Goal: Information Seeking & Learning: Learn about a topic

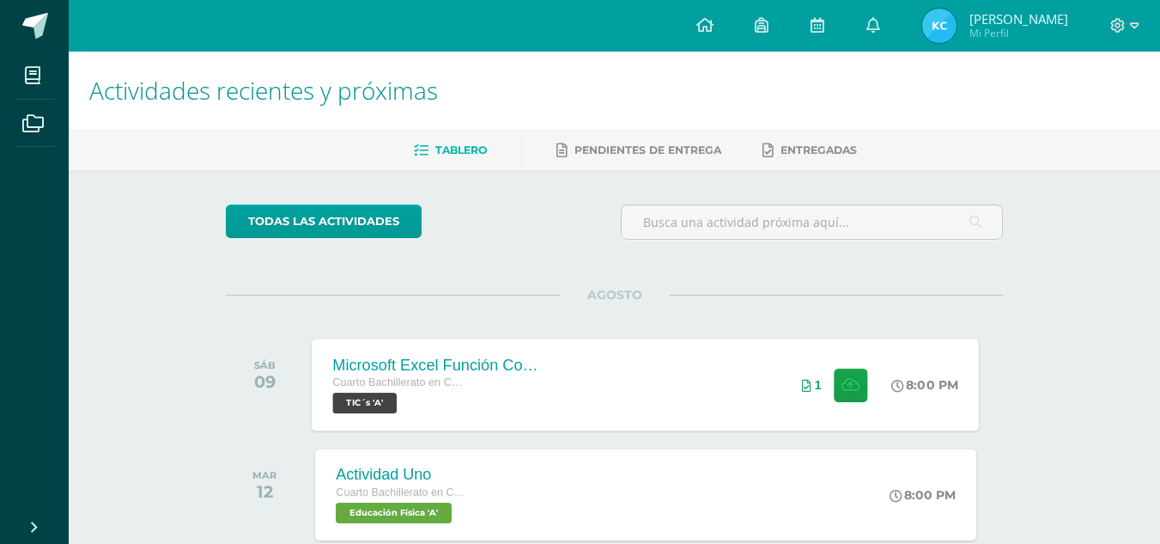
click at [882, 343] on div "1" at bounding box center [834, 384] width 107 height 92
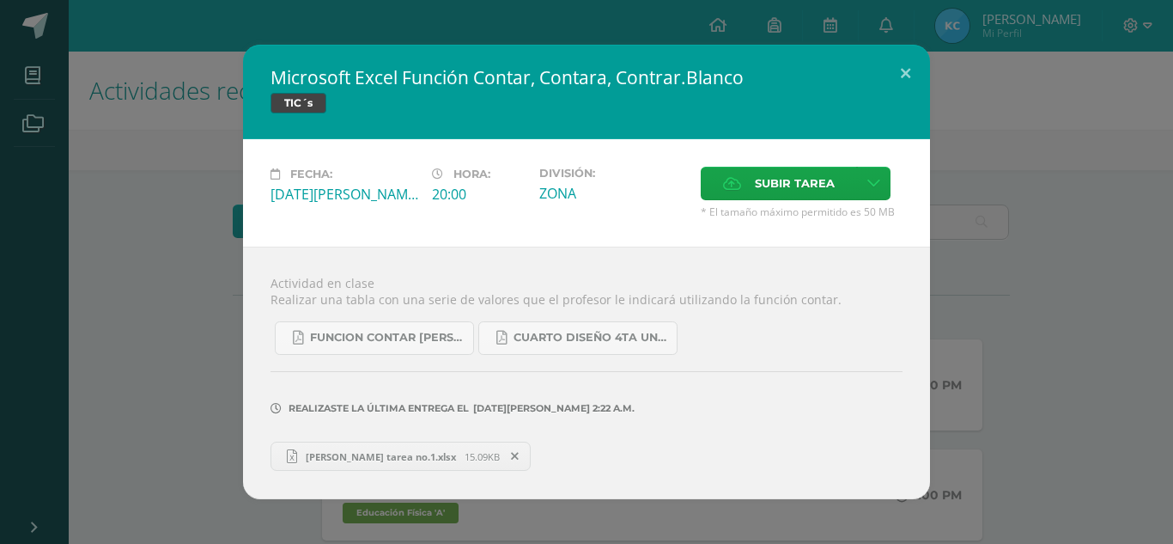
click at [433, 469] on link "[PERSON_NAME] tarea no.1.xlsx 15.09KB" at bounding box center [400, 455] width 260 height 29
click at [351, 335] on span "FUNCION CONTAR [PERSON_NAME]..pdf" at bounding box center [387, 338] width 155 height 14
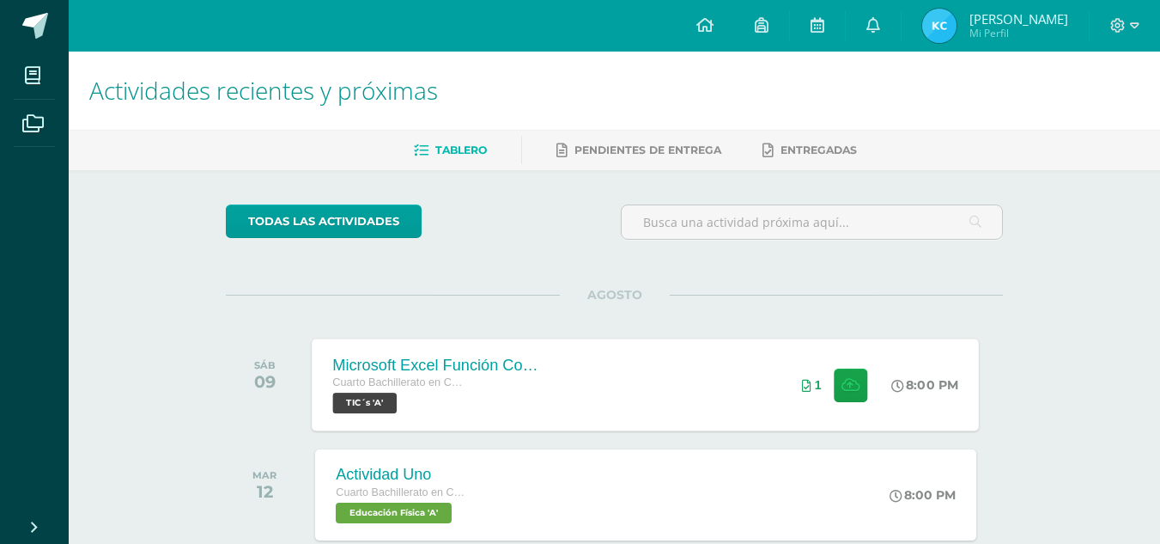
click at [542, 417] on div "Microsoft Excel Función Contar, Contara, Contrar.Blanco Cuarto Bachillerato en …" at bounding box center [438, 384] width 250 height 92
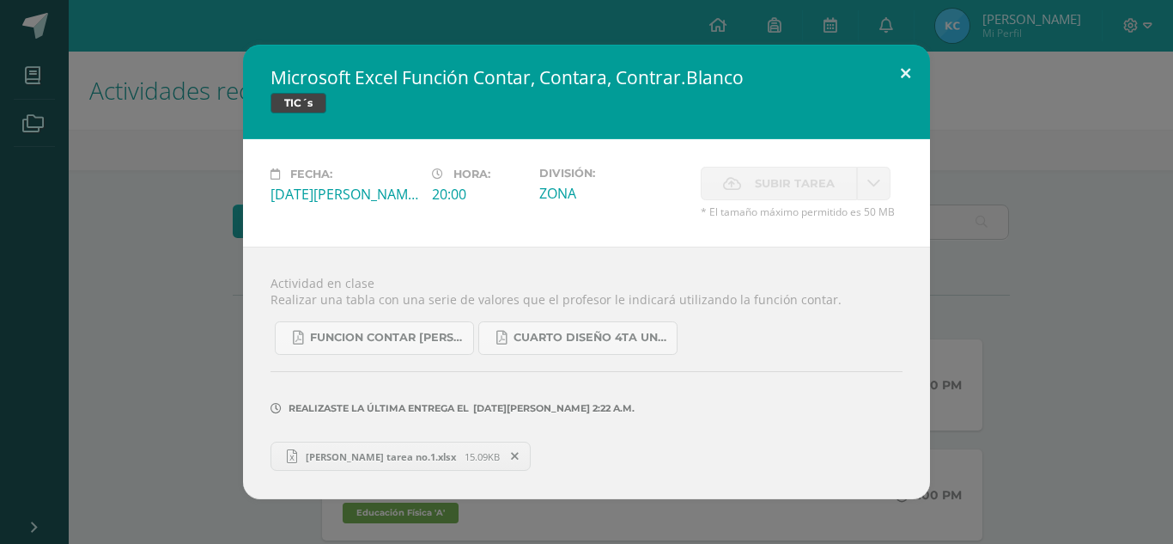
click at [898, 70] on button at bounding box center [905, 74] width 49 height 58
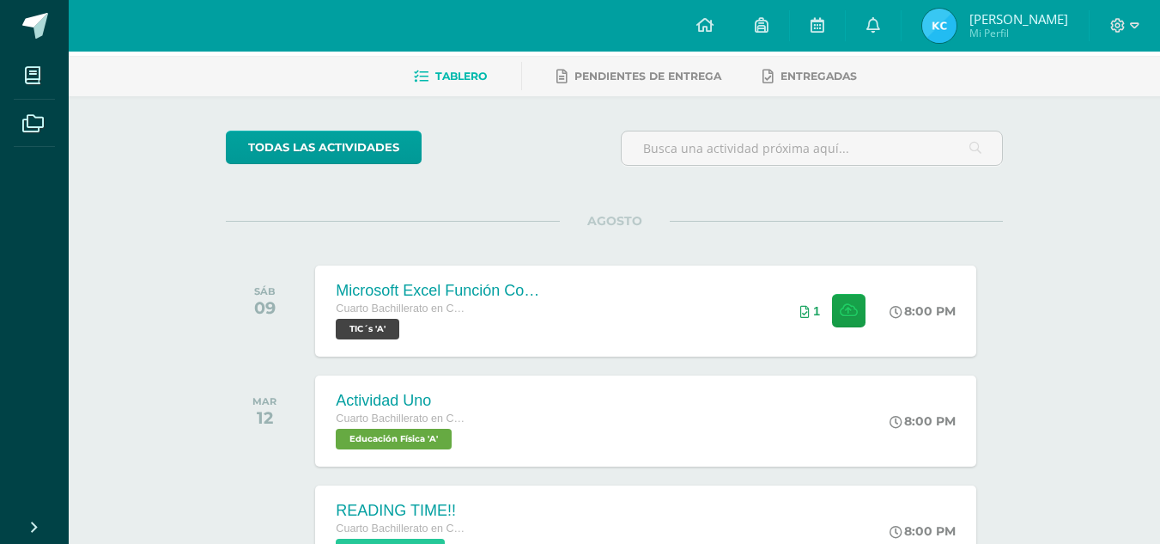
scroll to position [172, 0]
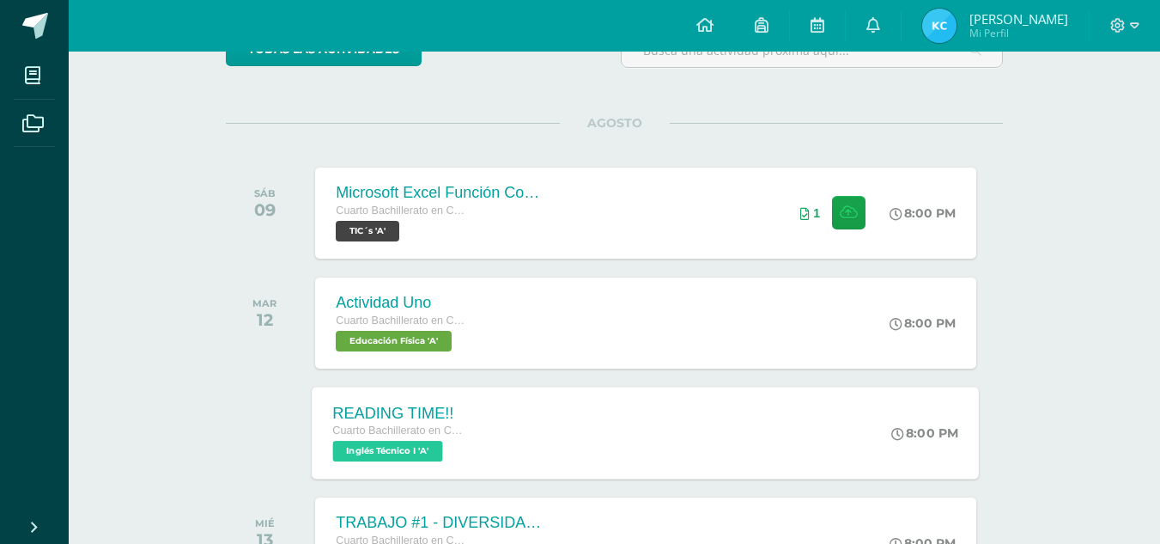
click at [501, 417] on div "READING TIME!! Cuarto Bachillerato en CCLL con Orientación en Diseño Gráfico In…" at bounding box center [646, 432] width 667 height 92
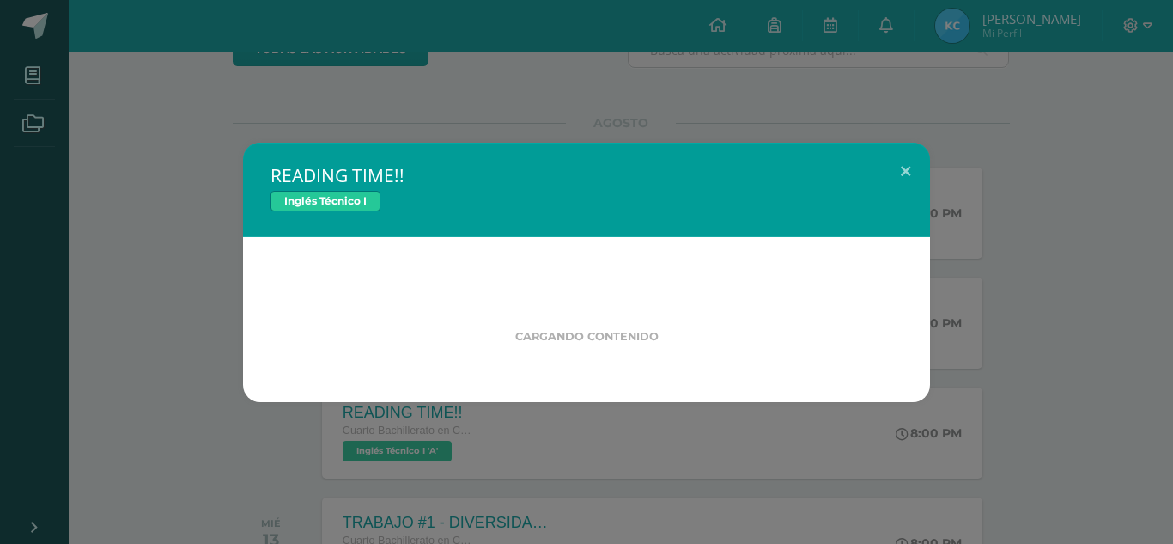
click at [188, 396] on div "READING TIME!! Inglés Técnico I Cargando contenido" at bounding box center [586, 272] width 1159 height 259
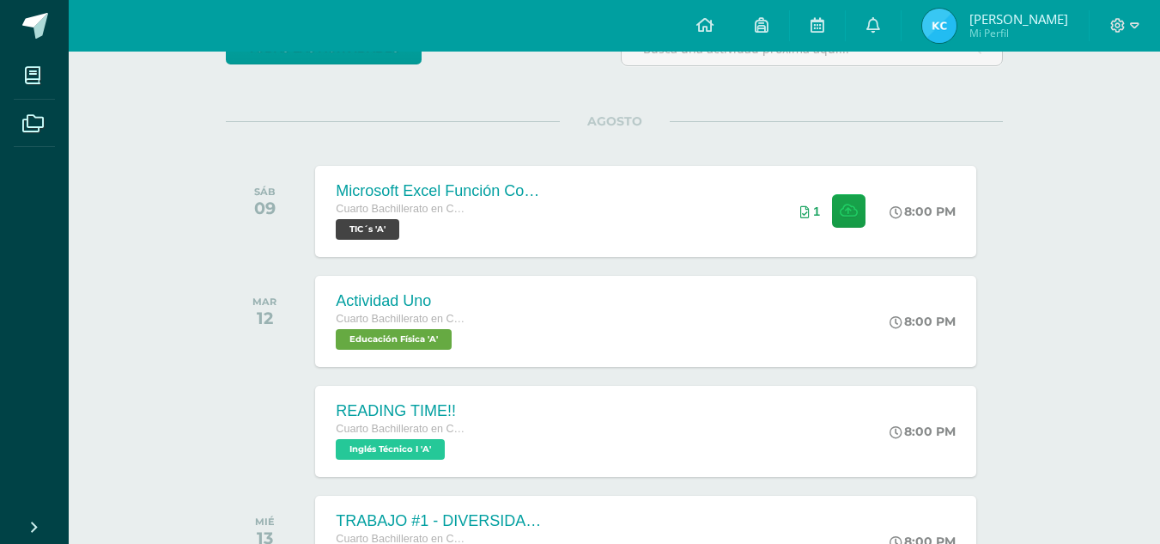
scroll to position [0, 0]
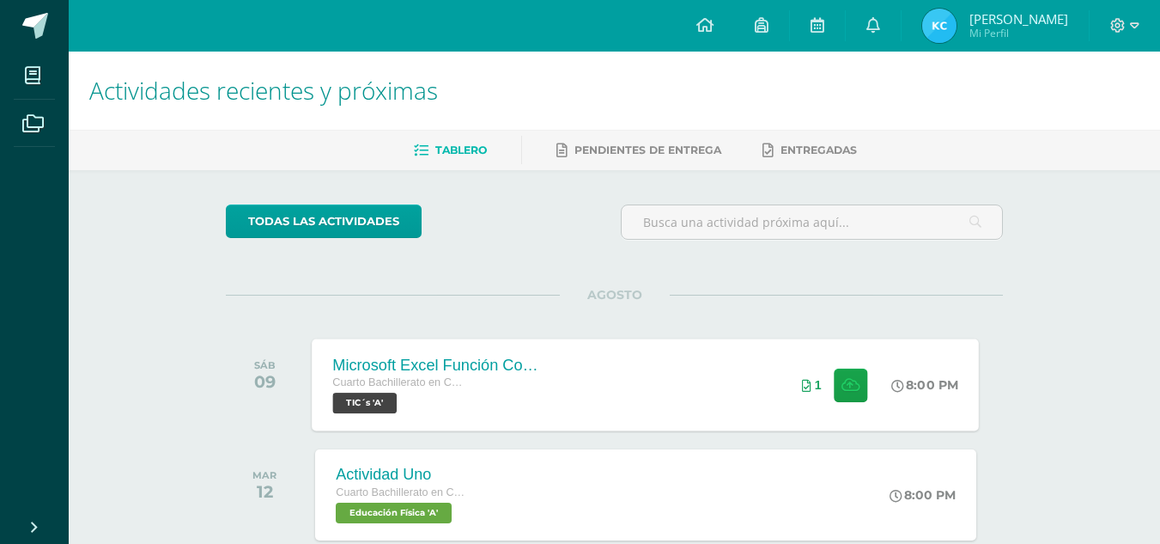
click at [506, 398] on div "Cuarto Bachillerato en CCLL con Orientación en Diseño Gráfico TIC´s 'A'" at bounding box center [437, 392] width 208 height 39
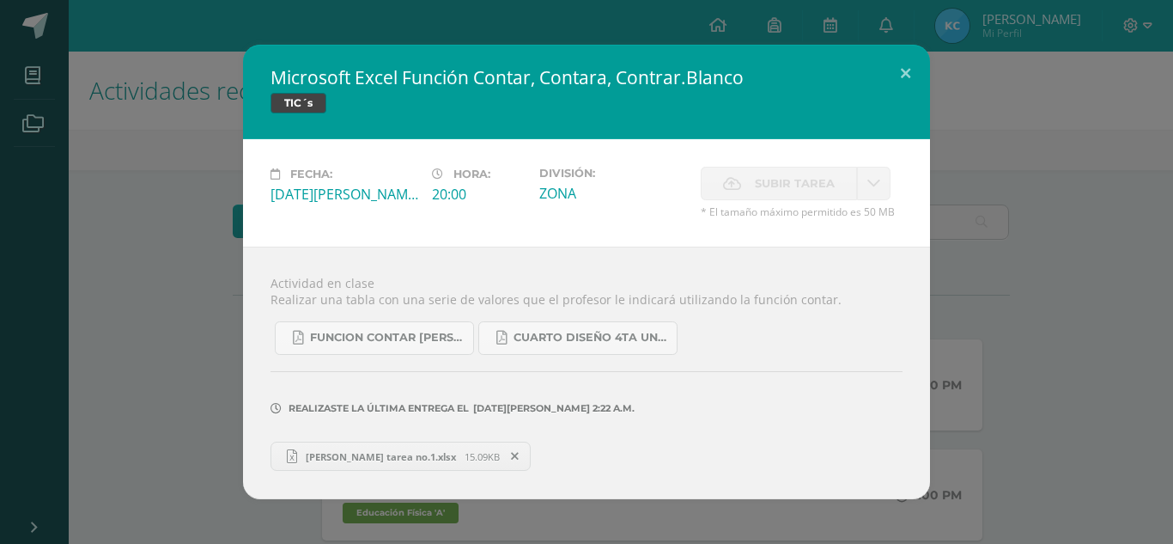
click at [373, 458] on span "[PERSON_NAME] tarea no.1.xlsx" at bounding box center [380, 456] width 167 height 13
click at [173, 113] on div "Microsoft Excel Función Contar, Contara, Contrar.Blanco TIC´s Fecha: [DATE][PER…" at bounding box center [586, 272] width 1159 height 454
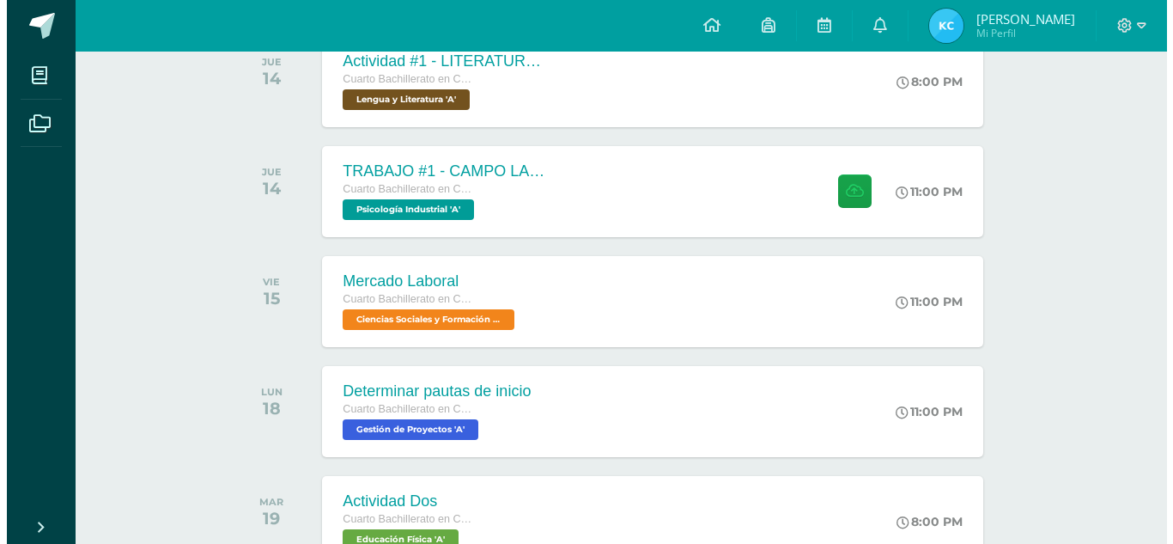
scroll to position [859, 0]
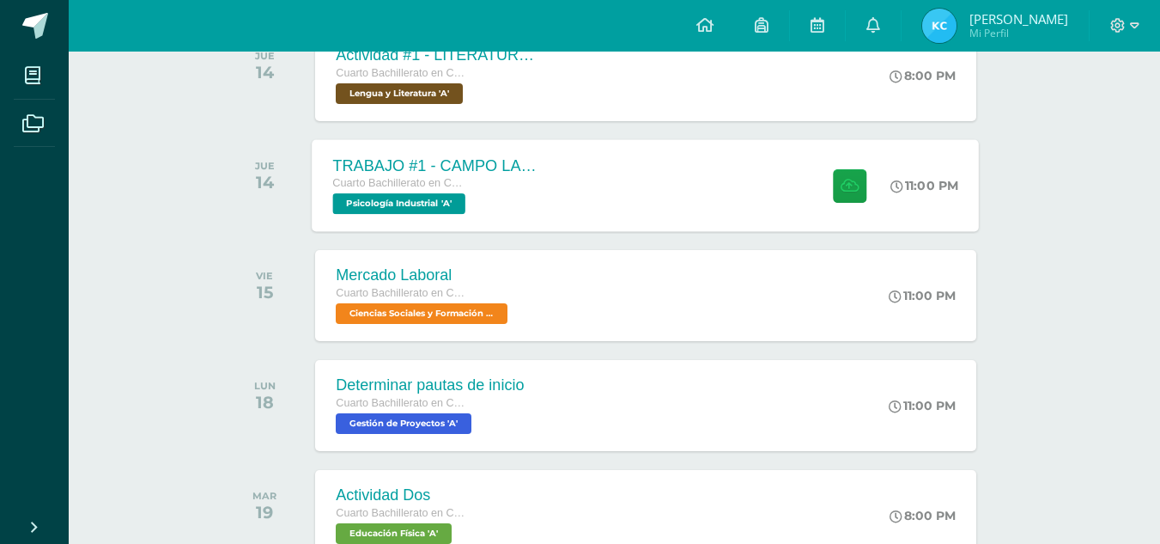
click at [553, 189] on div "TRABAJO #1 - CAMPO LABORAL Cuarto Bachillerato en CCLL con Orientación en Diseñ…" at bounding box center [438, 185] width 250 height 92
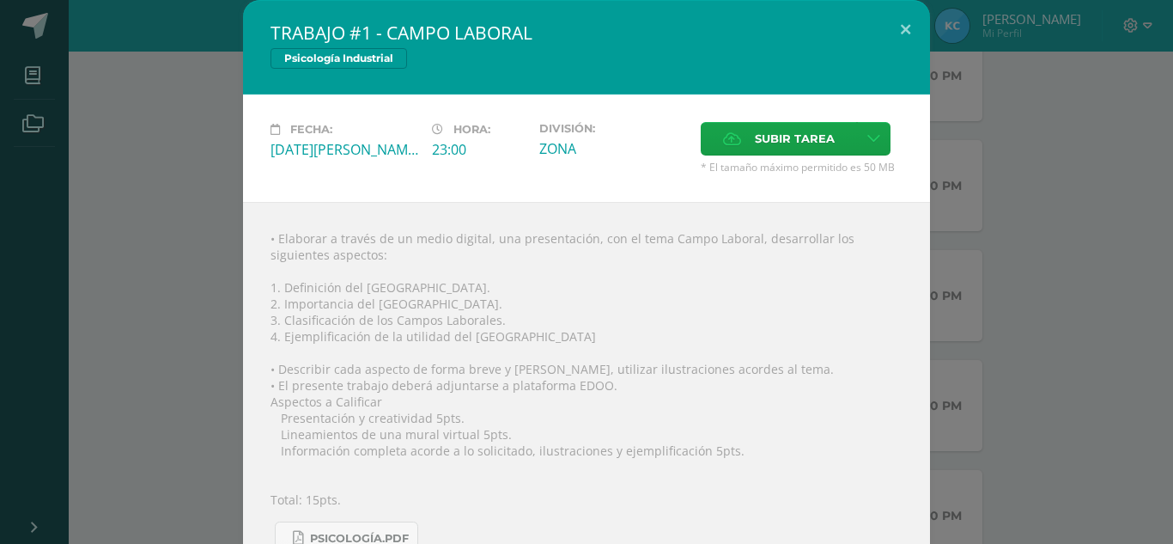
click at [200, 245] on div "TRABAJO #1 - CAMPO LABORAL Psicología Industrial Fecha: [DATE][PERSON_NAME] Hor…" at bounding box center [586, 335] width 1159 height 670
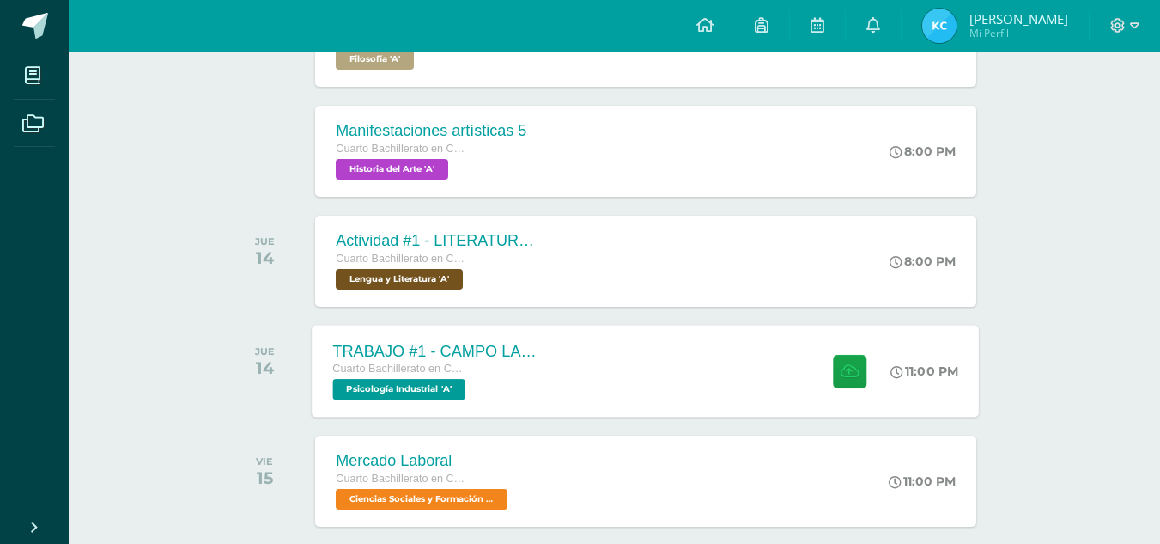
scroll to position [429, 0]
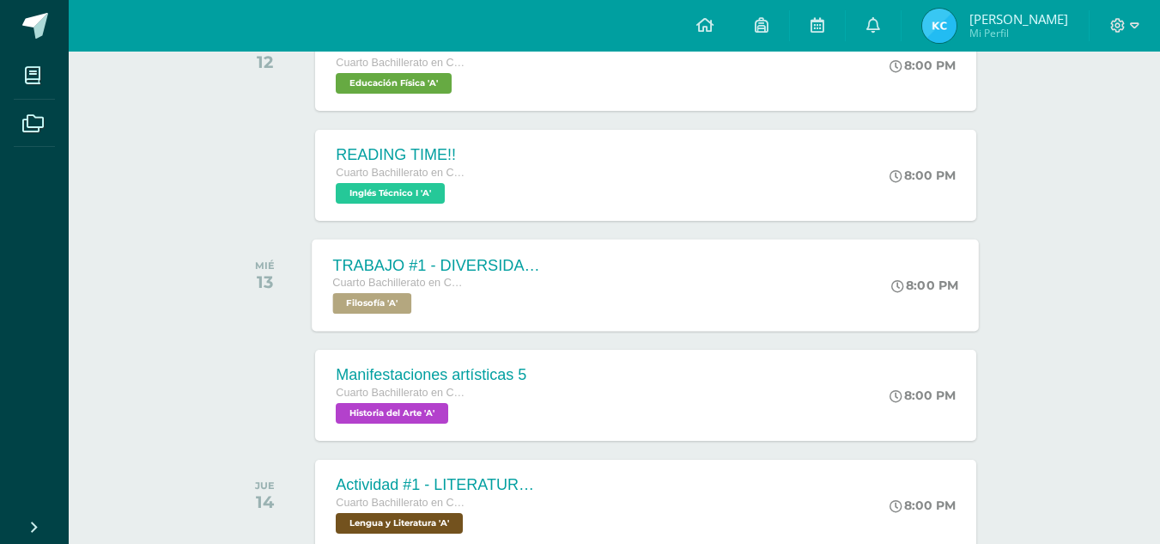
click at [520, 281] on div "Cuarto Bachillerato en CCLL con Orientación en Diseño Gráfico" at bounding box center [437, 283] width 208 height 19
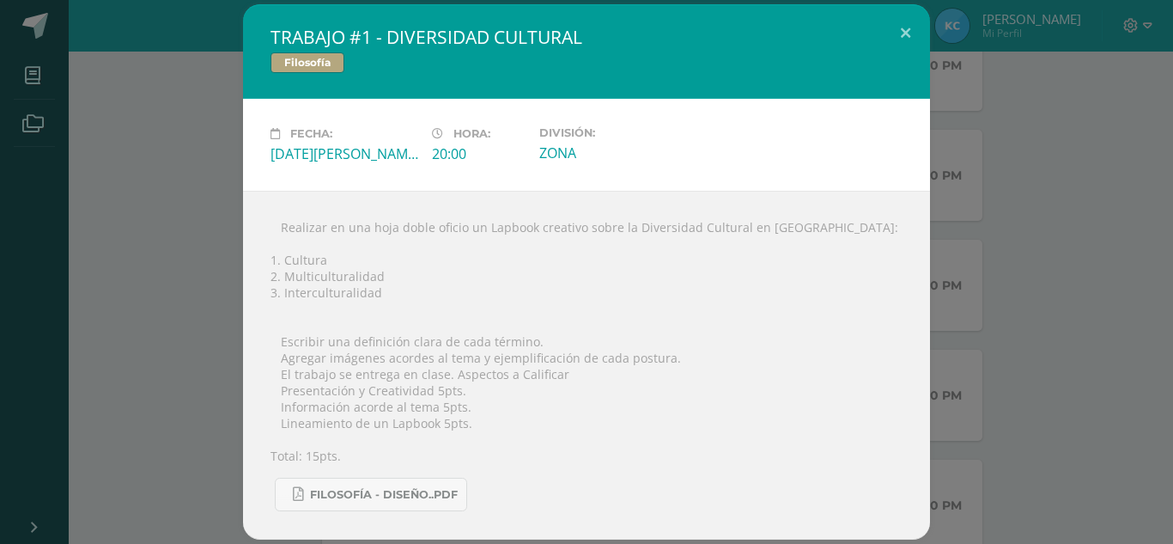
click at [156, 218] on div "TRABAJO #1 - DIVERSIDAD CULTURAL Filosofía Fecha: [DATE][PERSON_NAME] Hora: 20:…" at bounding box center [586, 271] width 1159 height 535
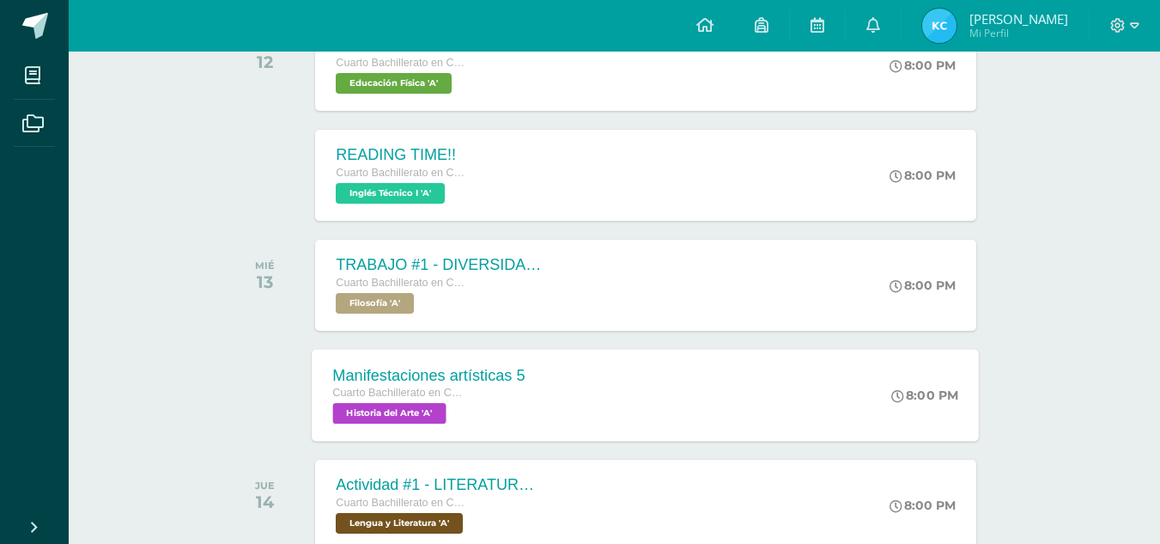
click at [478, 355] on div "Manifestaciones artísticas 5 Cuarto Bachillerato en CCLL con Orientación en Dis…" at bounding box center [430, 395] width 234 height 92
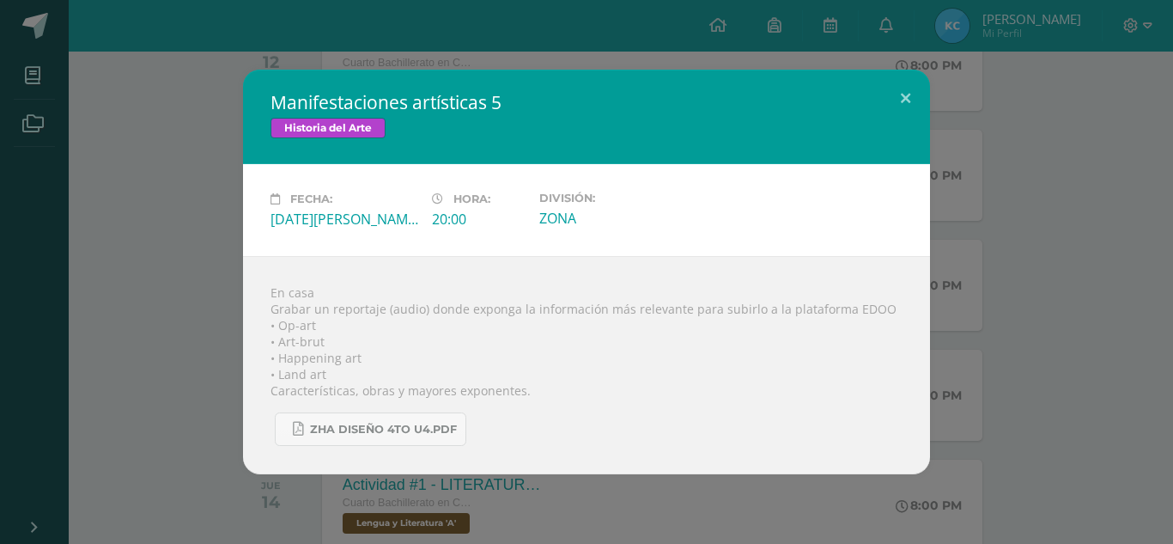
click at [212, 274] on div "Manifestaciones artísticas 5 Historia del Arte Fecha: [DATE][PERSON_NAME] Hora:…" at bounding box center [586, 272] width 1159 height 404
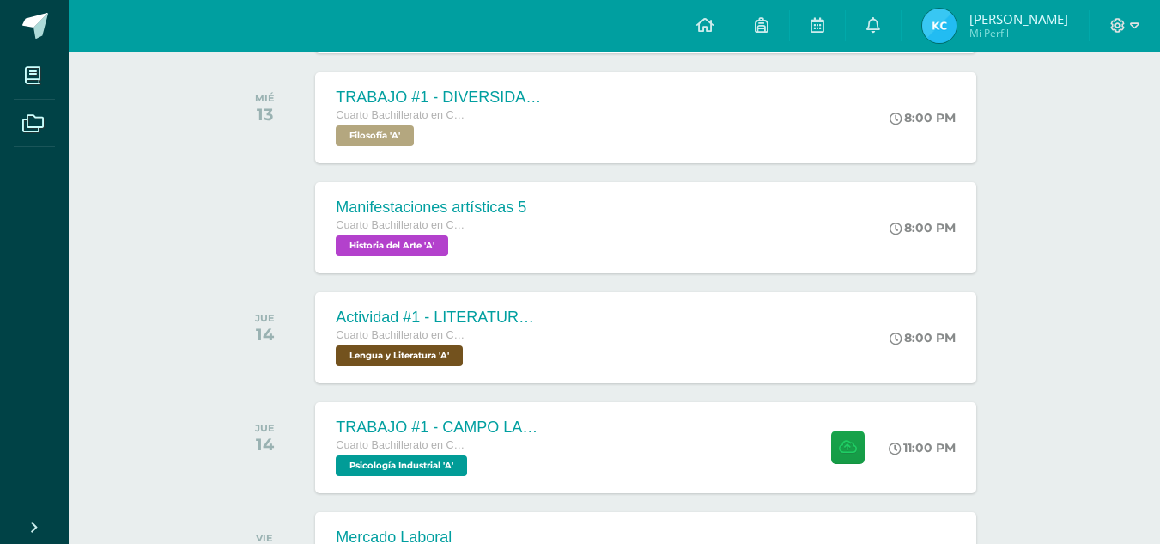
scroll to position [601, 0]
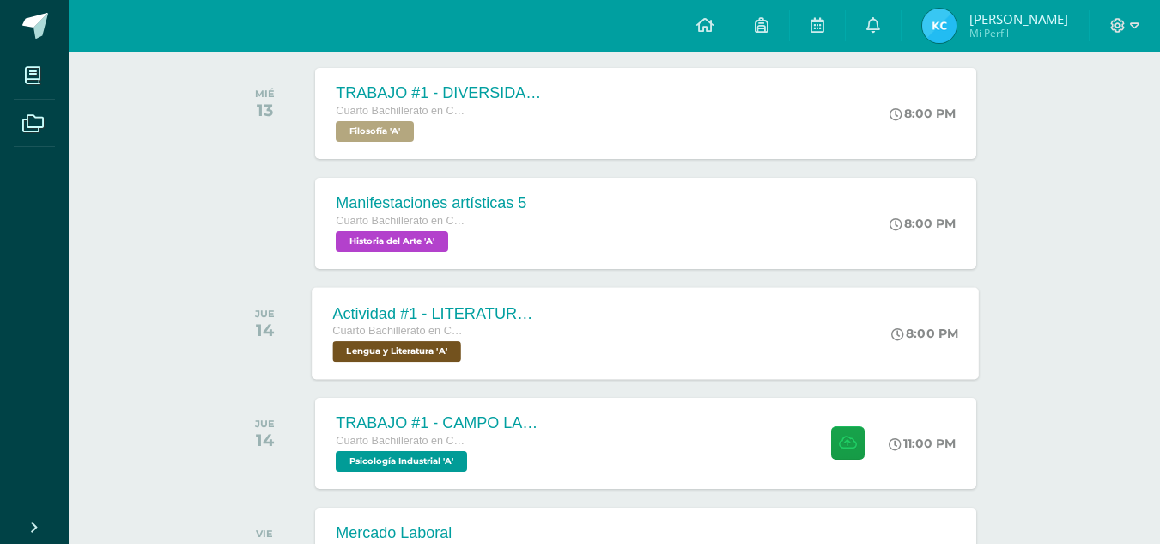
click at [617, 354] on div "Actividad #1 - LITERATURA DEL NEOCLASICISMO Cuarto Bachillerato en CCLL con Ori…" at bounding box center [646, 333] width 667 height 92
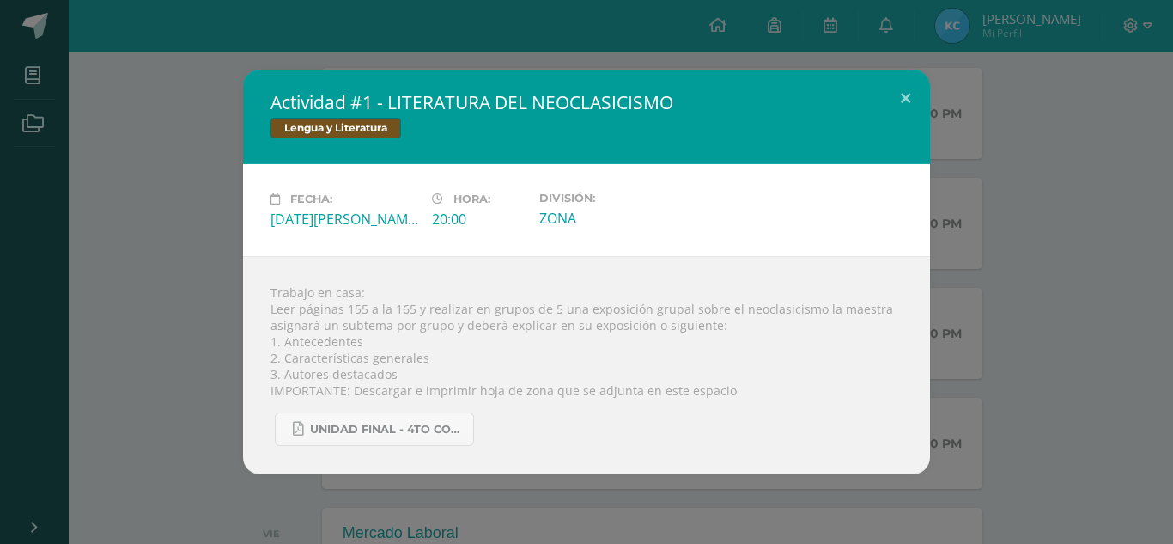
click at [199, 326] on div "Actividad #1 - LITERATURA DEL NEOCLASICISMO Lengua y Literatura Fecha: [DATE][P…" at bounding box center [586, 272] width 1159 height 404
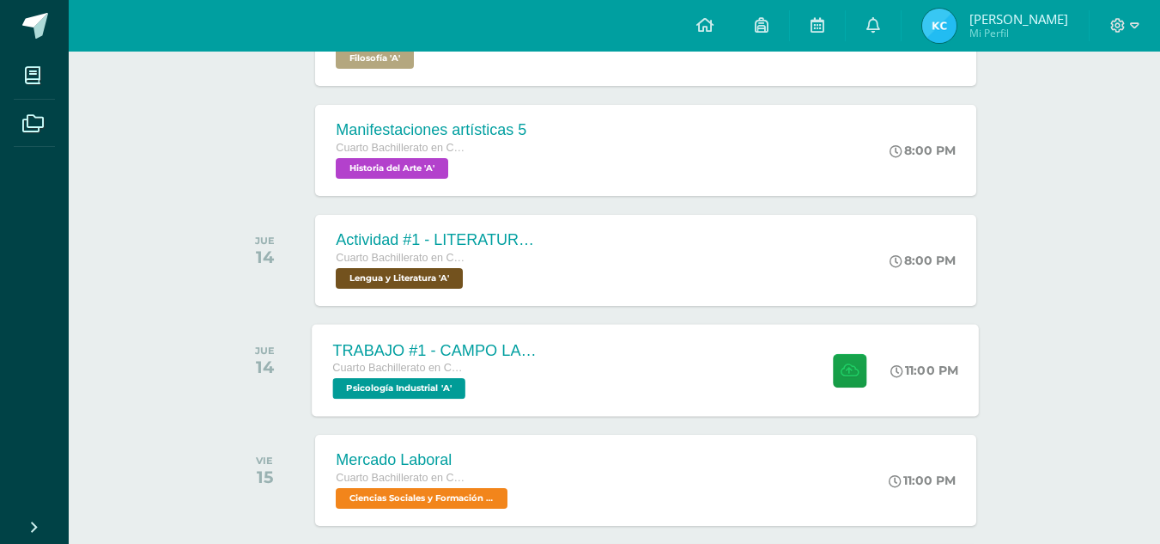
scroll to position [773, 0]
